Goal: Information Seeking & Learning: Learn about a topic

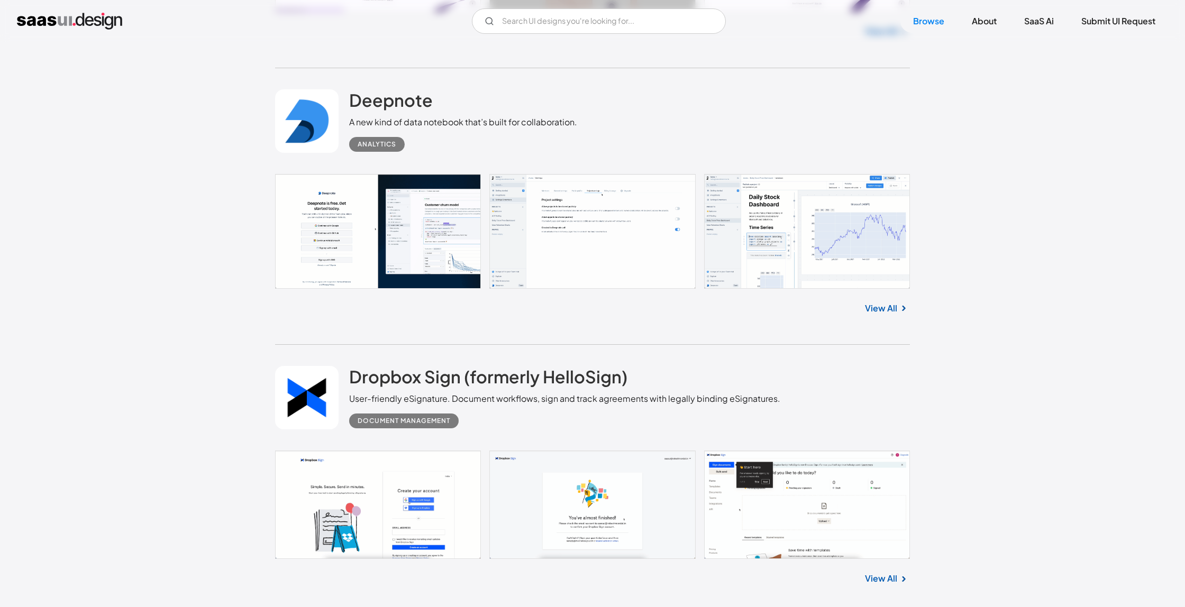
scroll to position [20286, 0]
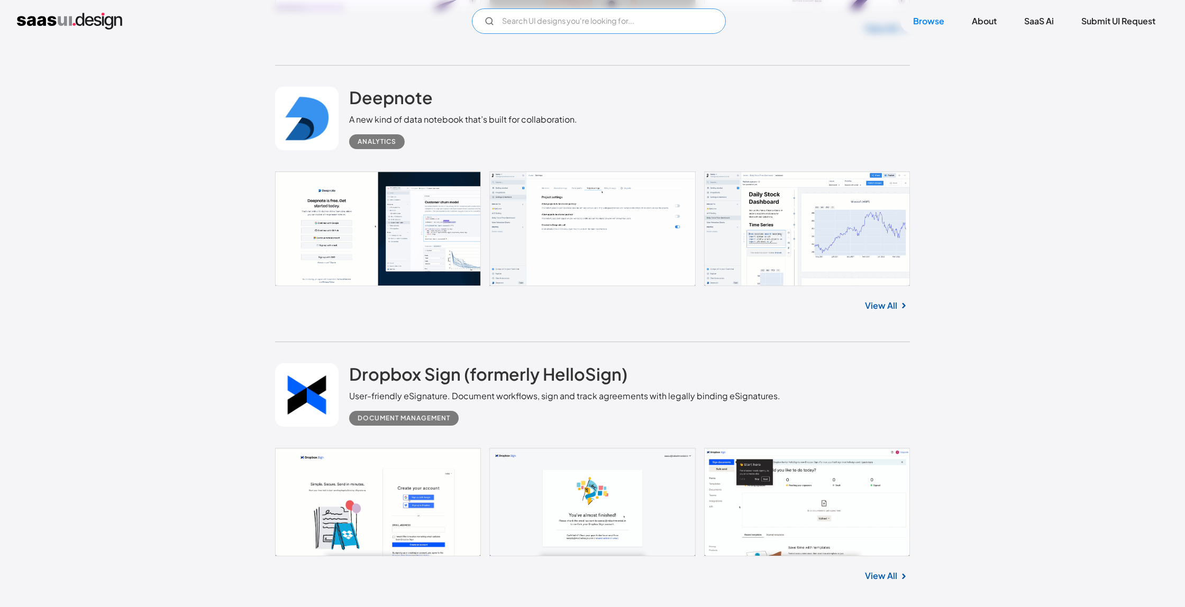
click at [524, 27] on input "Email Form" at bounding box center [599, 20] width 254 height 25
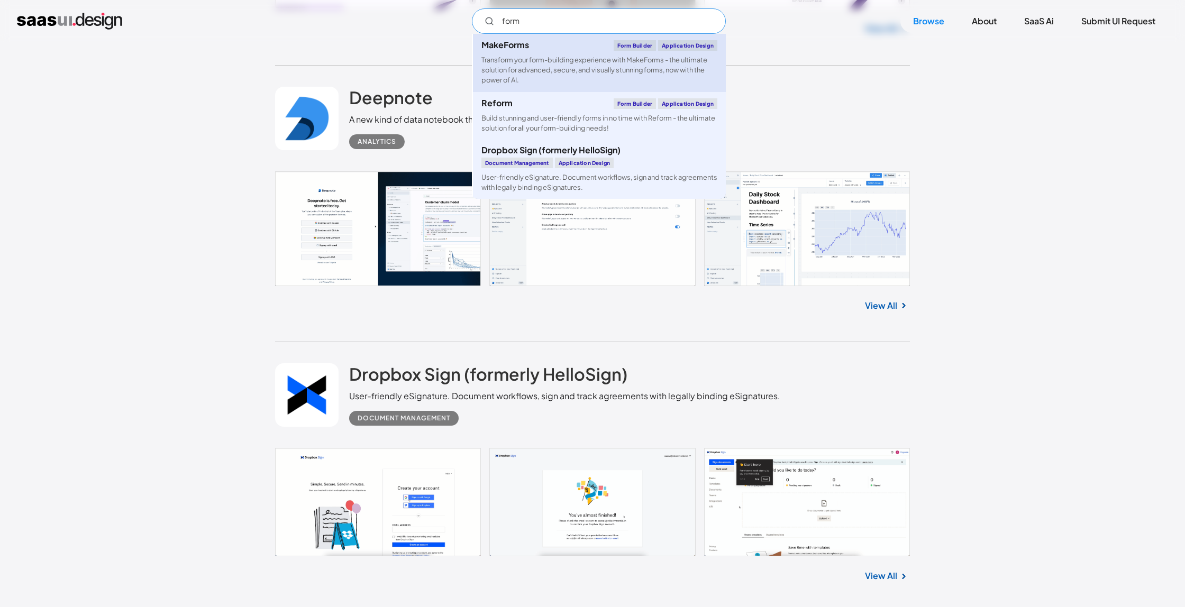
click at [546, 57] on div "Transform your form-building experience with MakeForms - the ultimate solution …" at bounding box center [599, 70] width 236 height 31
type input "form"
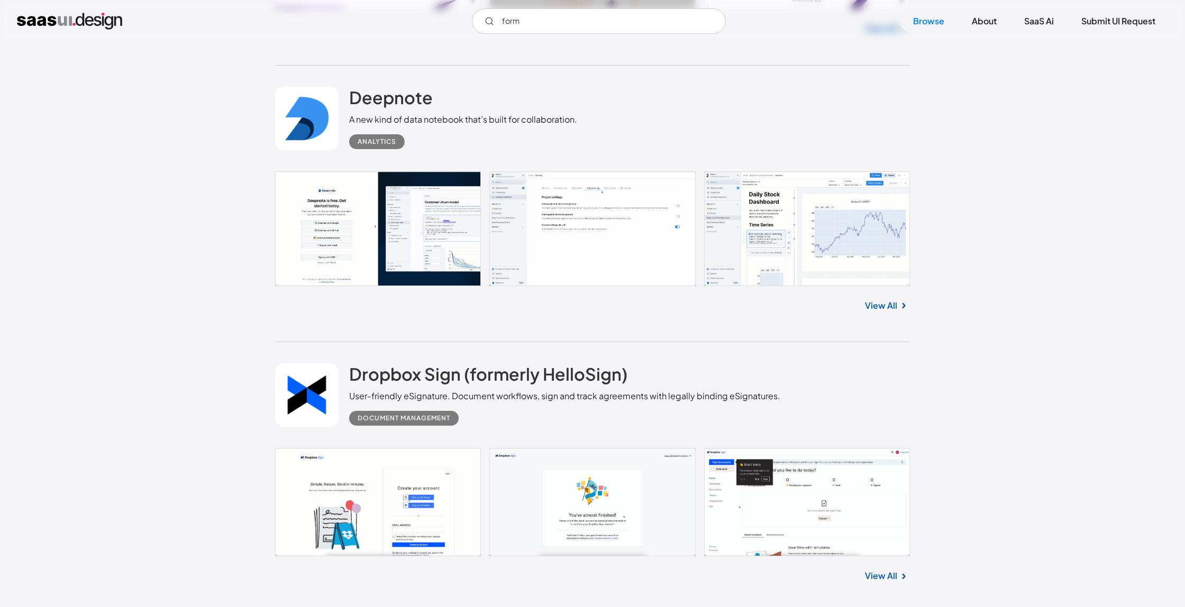
click at [772, 26] on div "form MakeForms Form Builder Application Design Transform your form-building exp…" at bounding box center [592, 20] width 1151 height 25
click at [762, 41] on div "form MakeForms Form Builder Application Design Transform your form-building exp…" at bounding box center [592, 21] width 1185 height 42
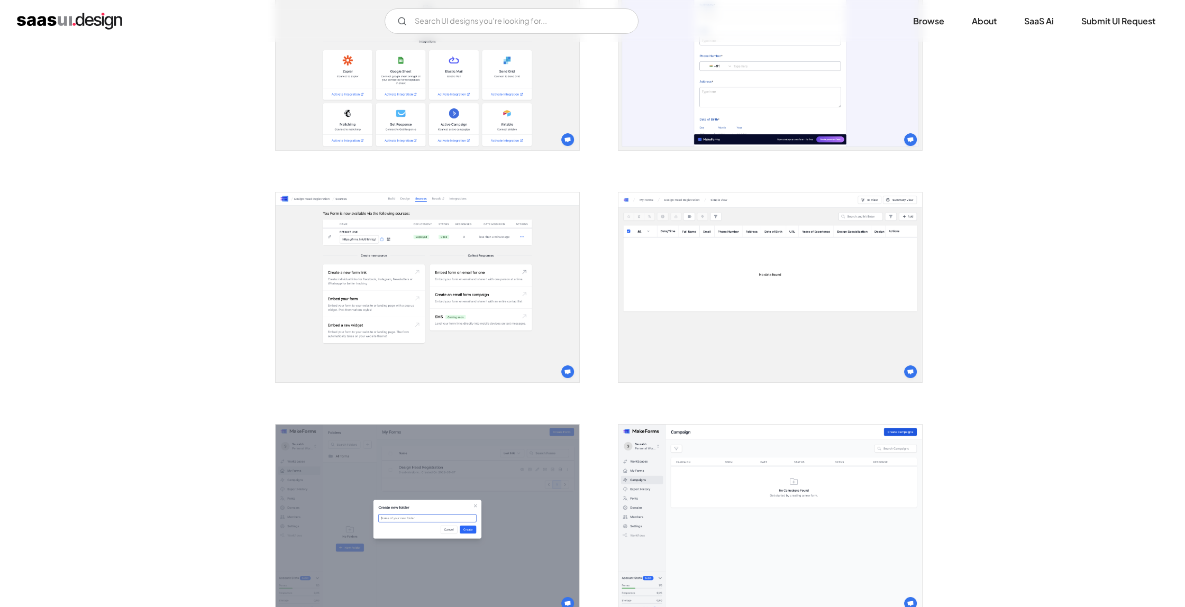
scroll to position [1694, 0]
